Goal: Task Accomplishment & Management: Complete application form

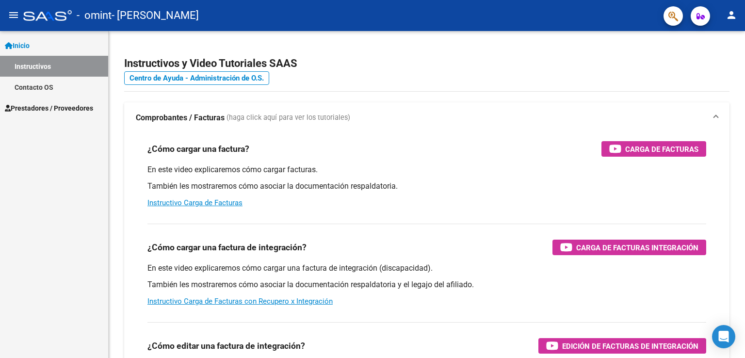
click at [47, 191] on div "Inicio Instructivos Contacto OS Prestadores / Proveedores Facturas - Listado/Ca…" at bounding box center [54, 194] width 108 height 327
click at [508, 121] on mat-panel-title "Comprobantes / Facturas (haga click aquí para ver los tutoriales)" at bounding box center [421, 118] width 570 height 11
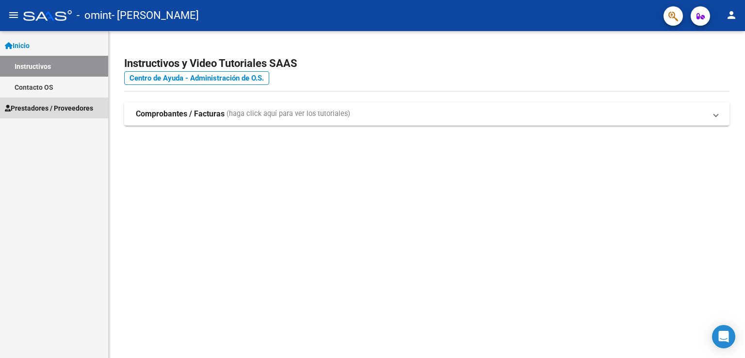
click at [41, 108] on span "Prestadores / Proveedores" at bounding box center [49, 108] width 88 height 11
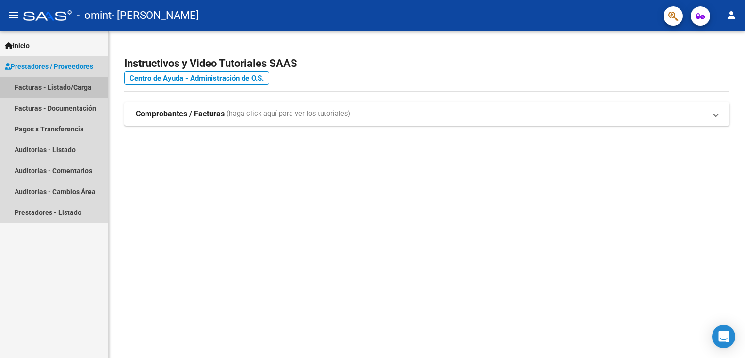
click at [33, 87] on link "Facturas - Listado/Carga" at bounding box center [54, 87] width 108 height 21
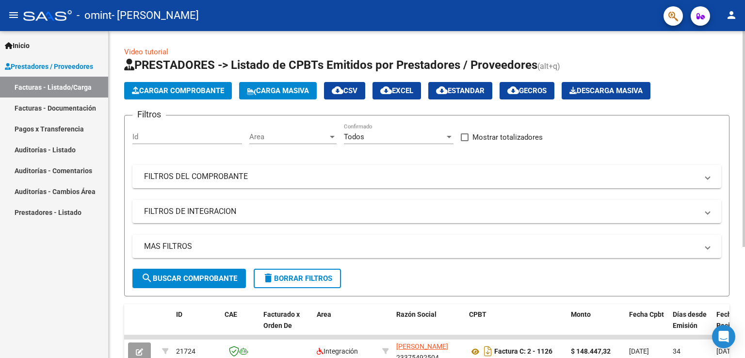
click at [707, 77] on app-list-header "PRESTADORES -> Listado de CPBTs Emitidos por Prestadores / Proveedores (alt+q) …" at bounding box center [426, 176] width 605 height 239
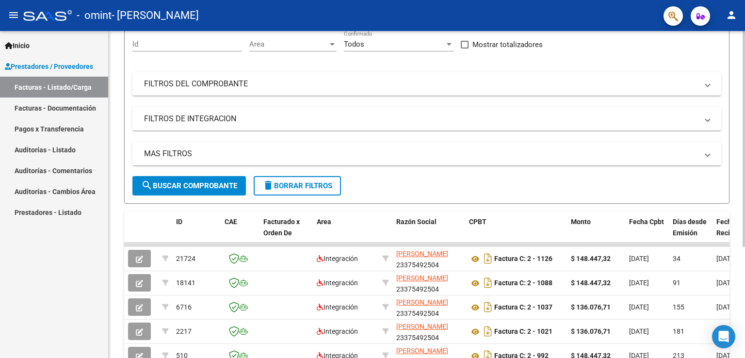
scroll to position [94, 0]
click at [745, 217] on div at bounding box center [744, 204] width 2 height 216
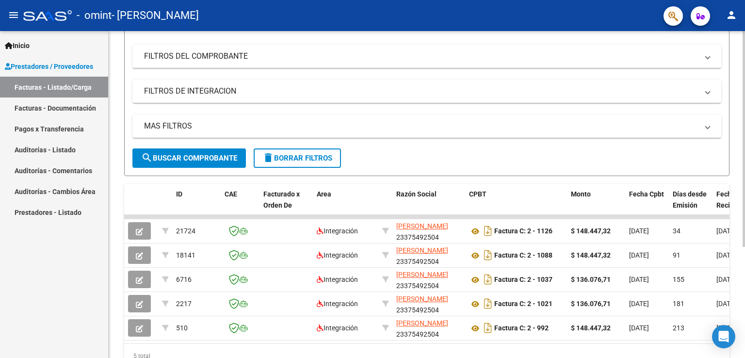
scroll to position [125, 0]
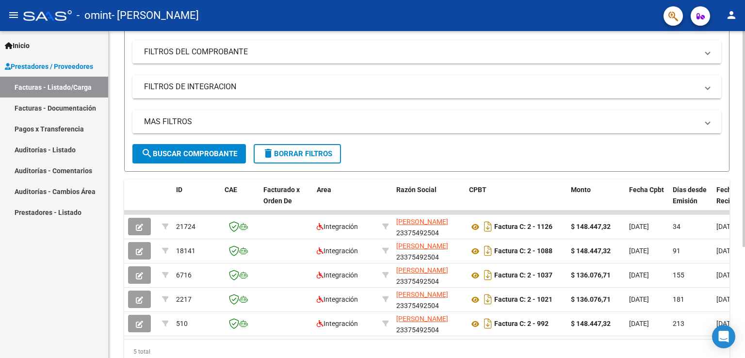
click at [745, 241] on div at bounding box center [744, 224] width 2 height 216
click at [35, 287] on div "Inicio Instructivos Contacto OS Prestadores / Proveedores Facturas - Listado/Ca…" at bounding box center [54, 194] width 108 height 327
click at [127, 346] on div "5 total" at bounding box center [426, 352] width 605 height 24
drag, startPoint x: 127, startPoint y: 346, endPoint x: 144, endPoint y: 339, distance: 18.7
click at [144, 339] on div "ID CAE Facturado x Orden De Area Razón Social CPBT Monto Fecha Cpbt Días desde …" at bounding box center [426, 271] width 605 height 184
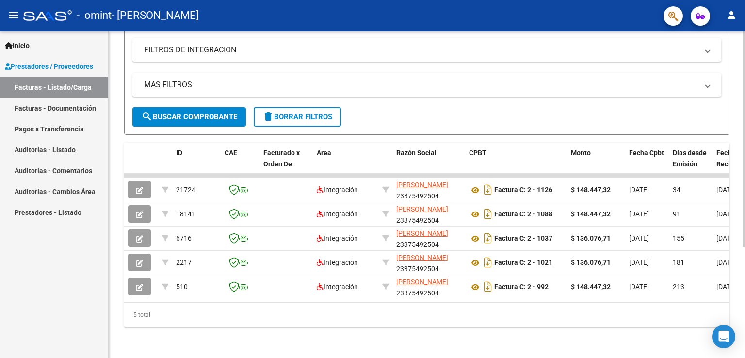
click at [745, 237] on div at bounding box center [744, 250] width 2 height 216
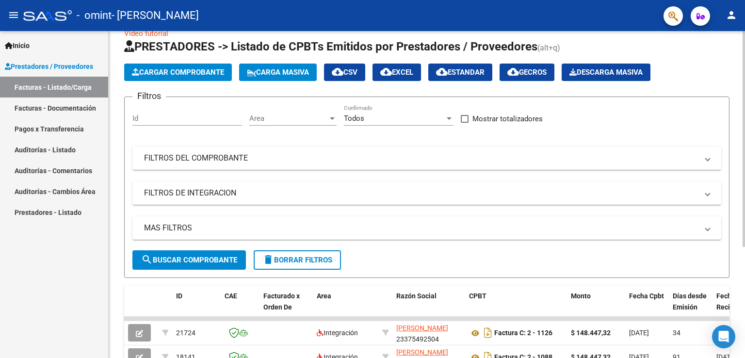
scroll to position [0, 0]
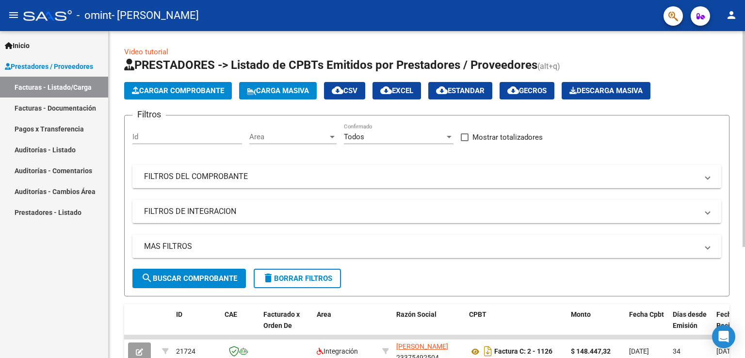
click at [738, 92] on div "Video tutorial PRESTADORES -> Listado de CPBTs Emitidos por Prestadores / Prove…" at bounding box center [428, 275] width 639 height 489
click at [146, 92] on span "Cargar Comprobante" at bounding box center [178, 90] width 92 height 9
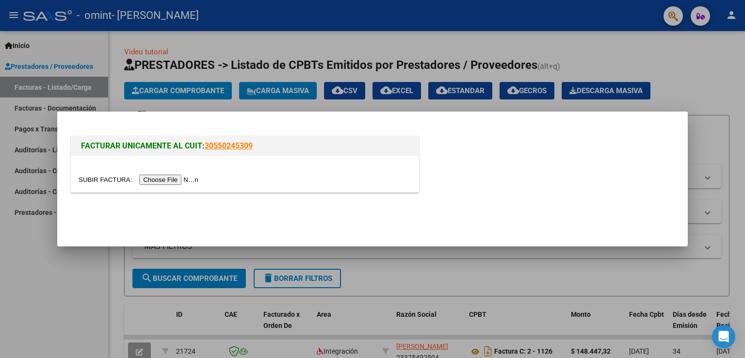
click at [115, 173] on div at bounding box center [244, 174] width 347 height 36
click at [160, 183] on input "file" at bounding box center [140, 180] width 123 height 10
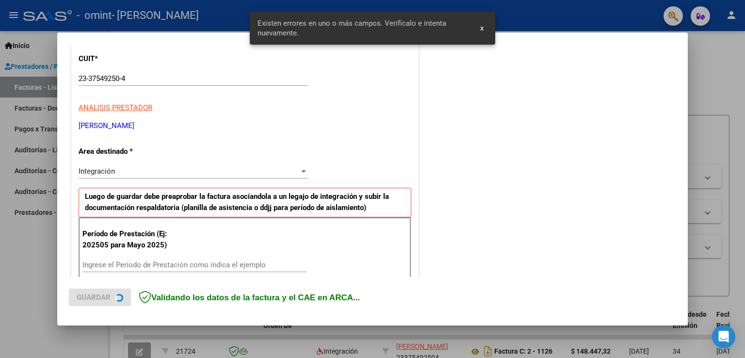
scroll to position [221, 0]
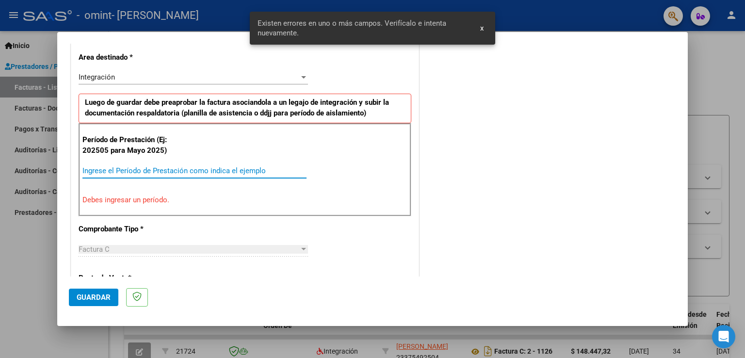
click at [186, 167] on input "Ingrese el Período de Prestación como indica el ejemplo" at bounding box center [194, 170] width 224 height 9
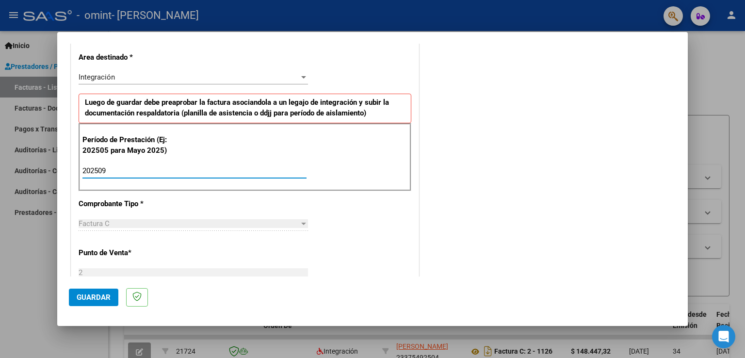
type input "202509"
click at [98, 296] on span "Guardar" at bounding box center [94, 297] width 34 height 9
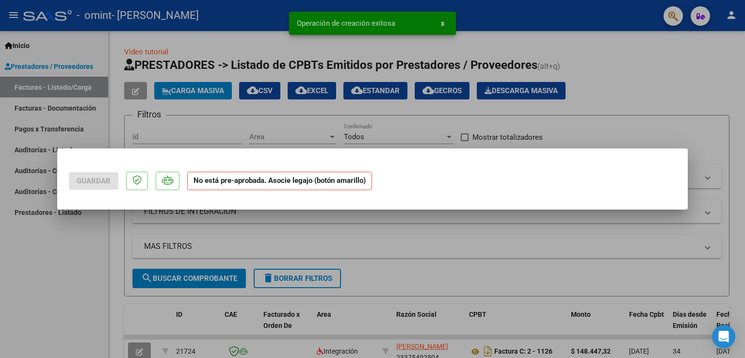
scroll to position [0, 0]
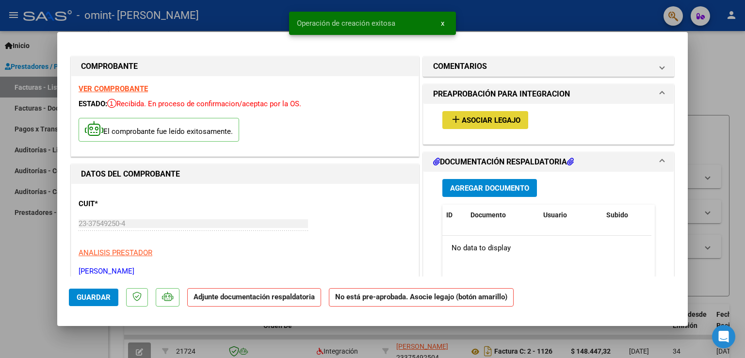
click at [489, 120] on span "Asociar Legajo" at bounding box center [491, 120] width 59 height 9
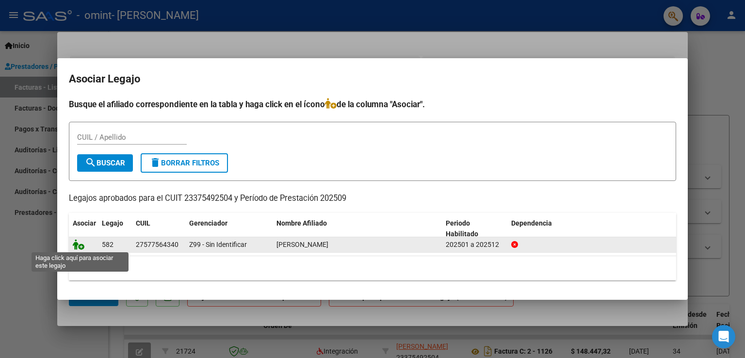
click at [80, 244] on icon at bounding box center [79, 244] width 12 height 11
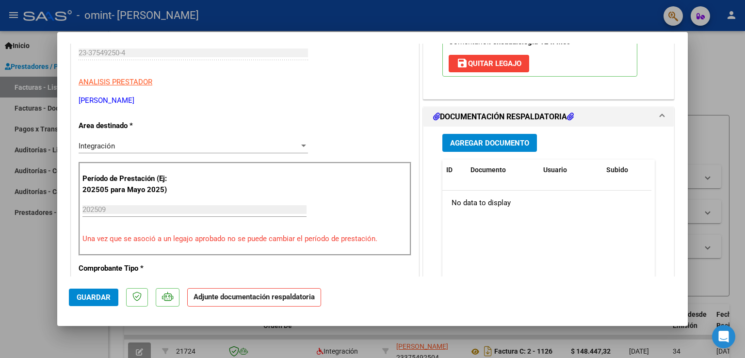
scroll to position [250, 0]
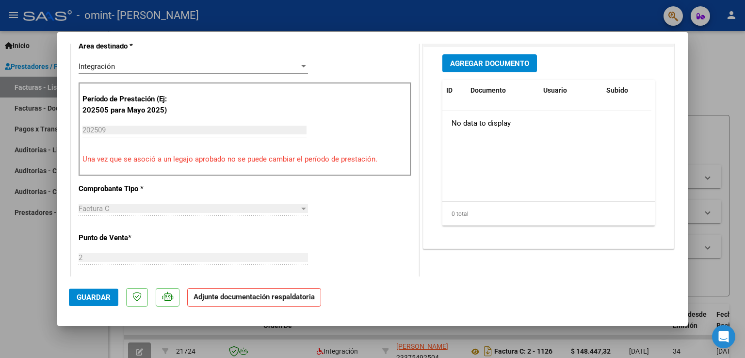
click at [250, 301] on p "Adjunte documentación respaldatoria" at bounding box center [254, 297] width 134 height 19
click at [210, 299] on strong "Adjunte documentación respaldatoria" at bounding box center [254, 297] width 121 height 9
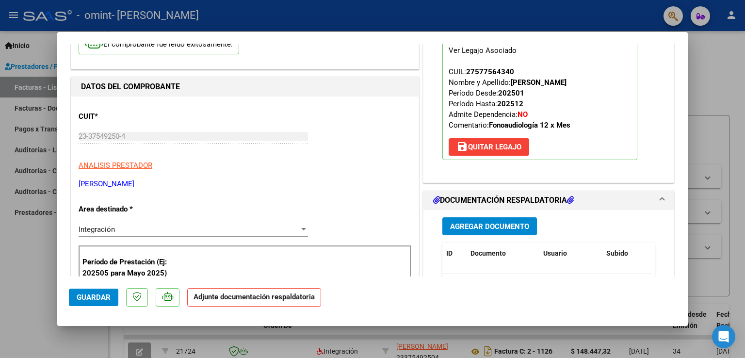
scroll to position [89, 0]
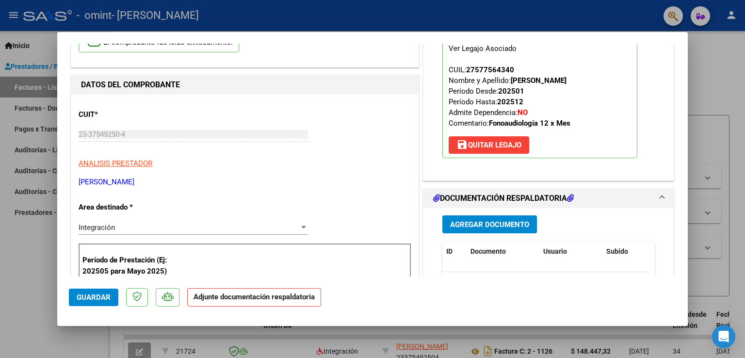
click at [244, 300] on strong "Adjunte documentación respaldatoria" at bounding box center [254, 297] width 121 height 9
click at [493, 226] on span "Agregar Documento" at bounding box center [489, 224] width 79 height 9
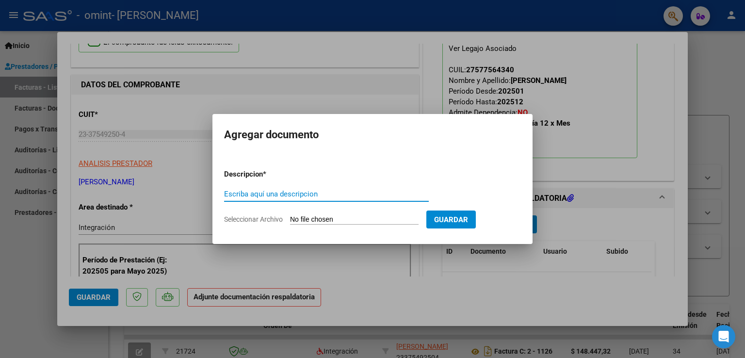
click at [329, 193] on input "Escriba aquí una descripcion" at bounding box center [326, 194] width 205 height 9
type input "asistencia Aurora septiembre"
click at [320, 215] on input "Seleccionar Archivo" at bounding box center [354, 219] width 129 height 9
type input "C:\fakepath\asist Aurora sep.pdf"
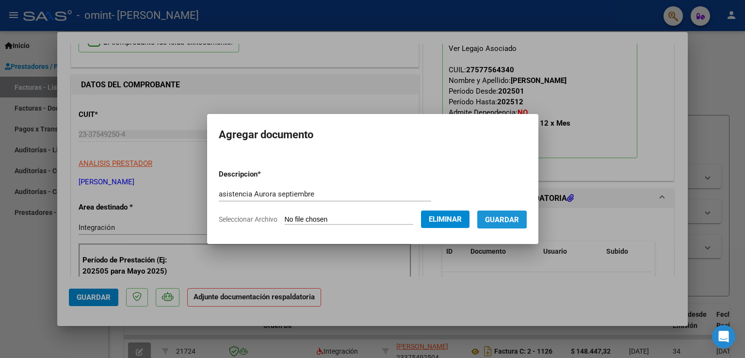
click at [510, 217] on span "Guardar" at bounding box center [502, 219] width 34 height 9
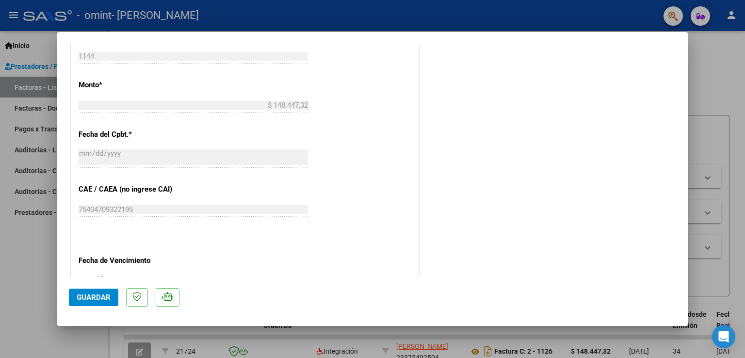
scroll to position [565, 0]
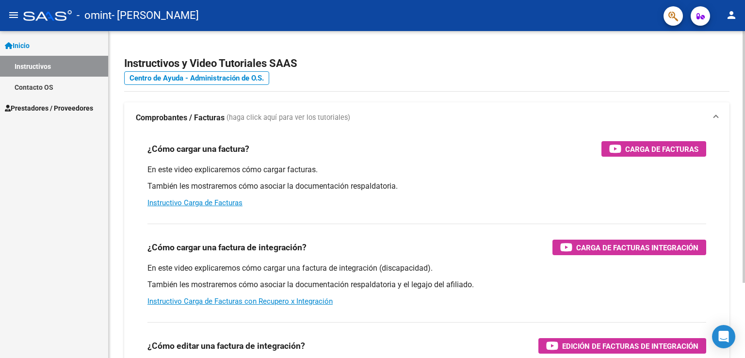
click at [733, 25] on div "menu - omint - [PERSON_NAME] person Inicio Instructivos Contacto OS Prestadores…" at bounding box center [372, 179] width 745 height 358
